Goal: Transaction & Acquisition: Purchase product/service

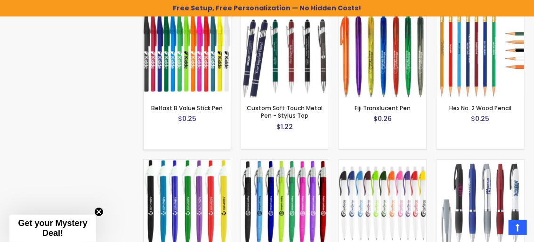
scroll to position [1052, 0]
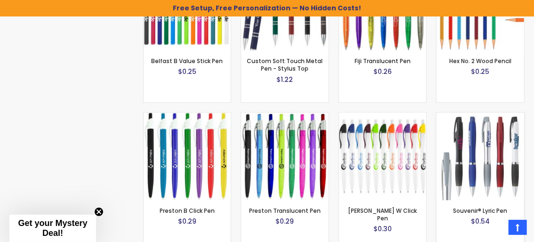
click at [470, 135] on img at bounding box center [480, 156] width 88 height 88
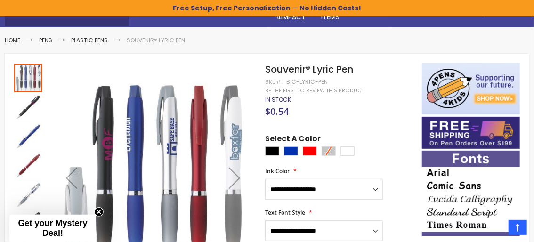
scroll to position [188, 0]
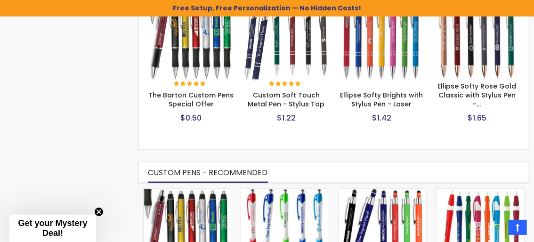
scroll to position [565, 0]
